Goal: Transaction & Acquisition: Purchase product/service

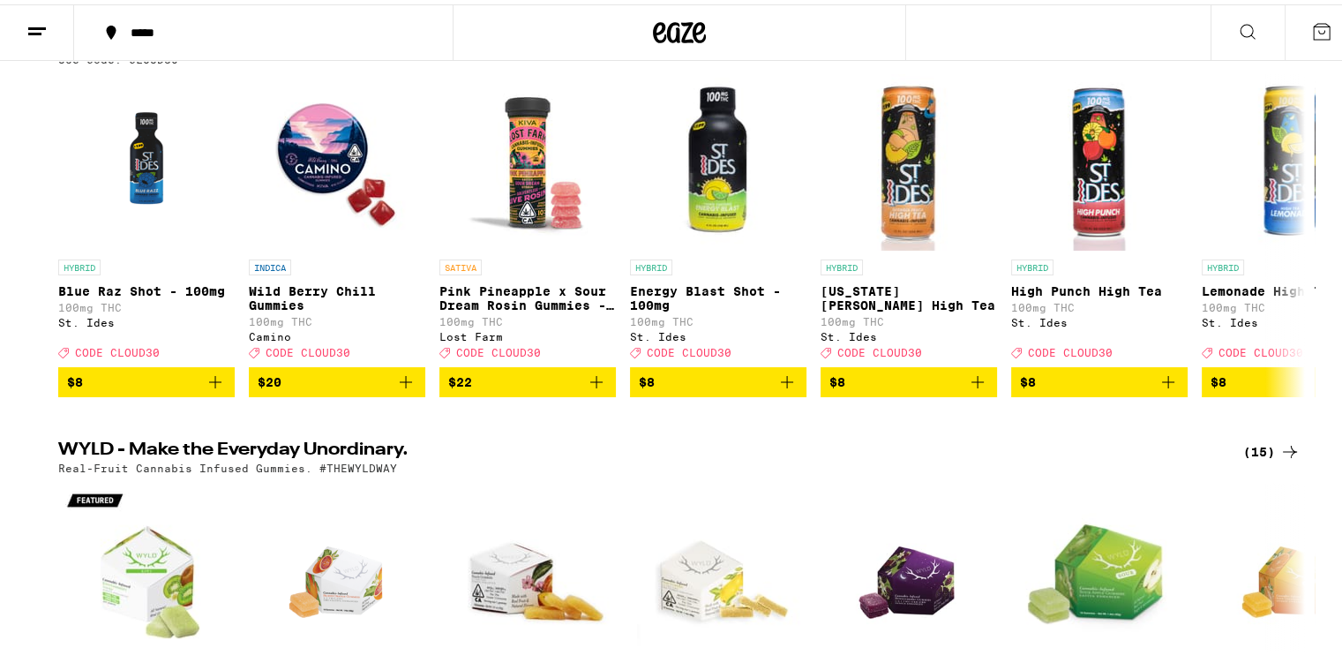
scroll to position [109, 0]
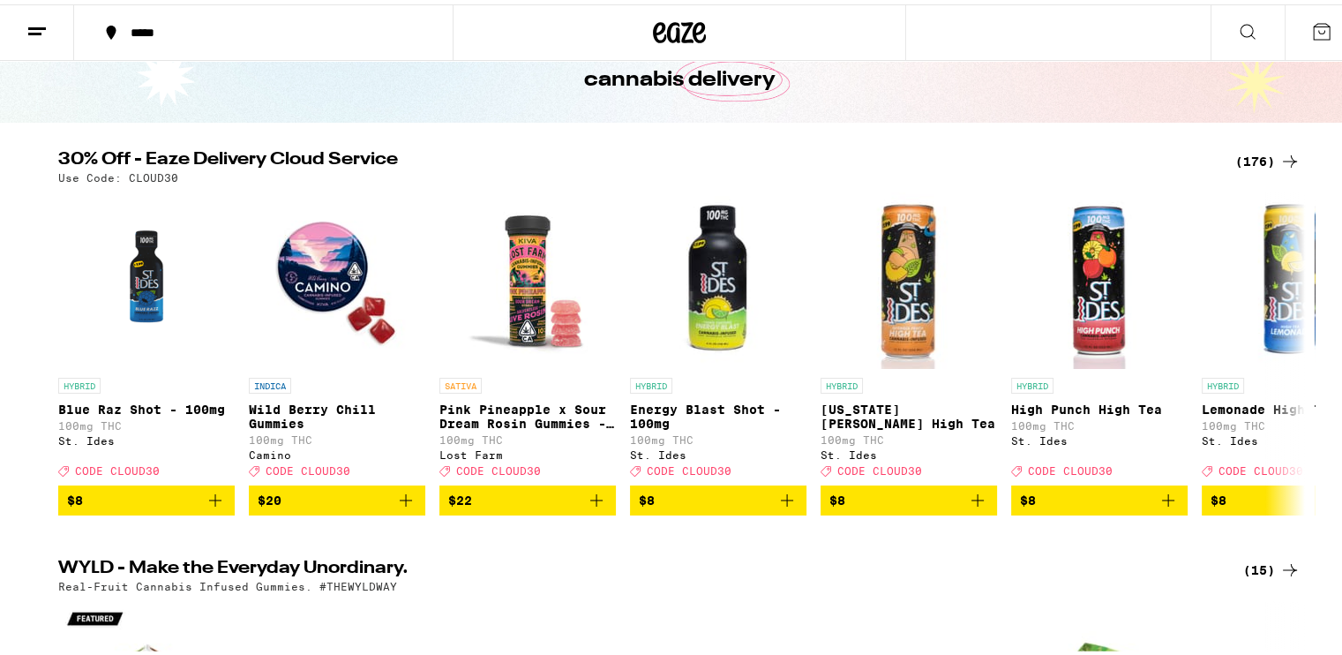
click at [1248, 150] on div "(176)" at bounding box center [1267, 156] width 65 height 21
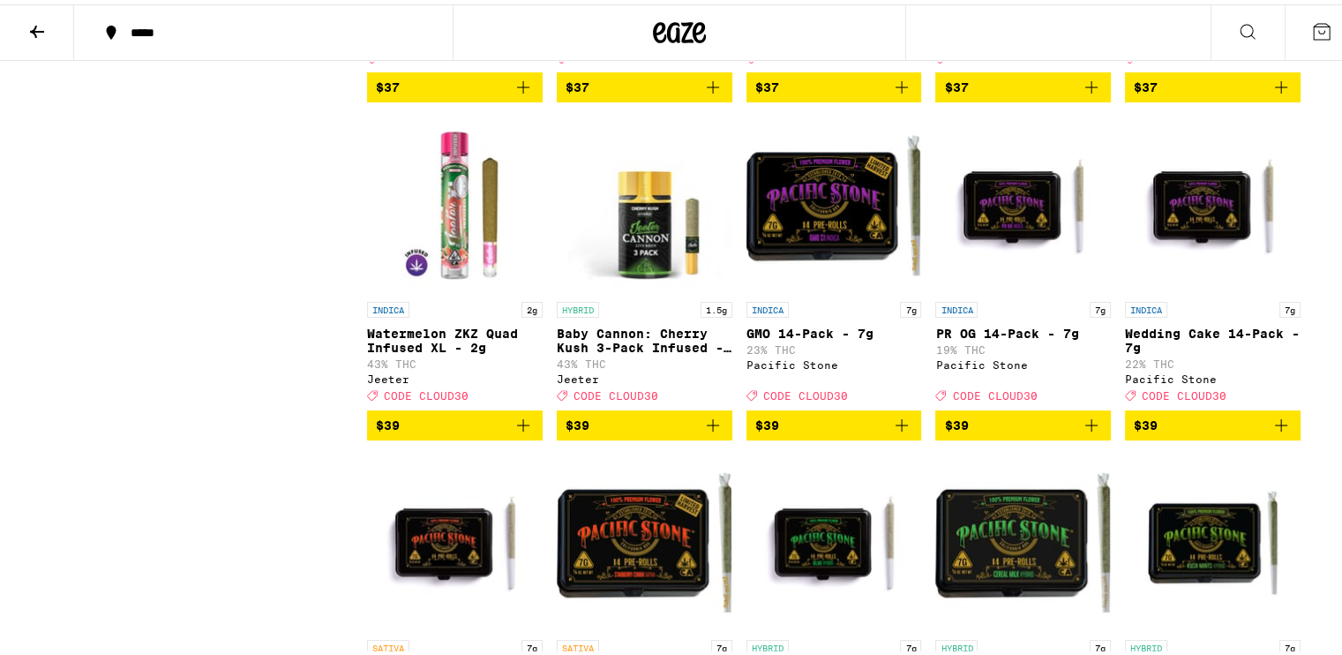
scroll to position [9044, 0]
